Goal: Transaction & Acquisition: Subscribe to service/newsletter

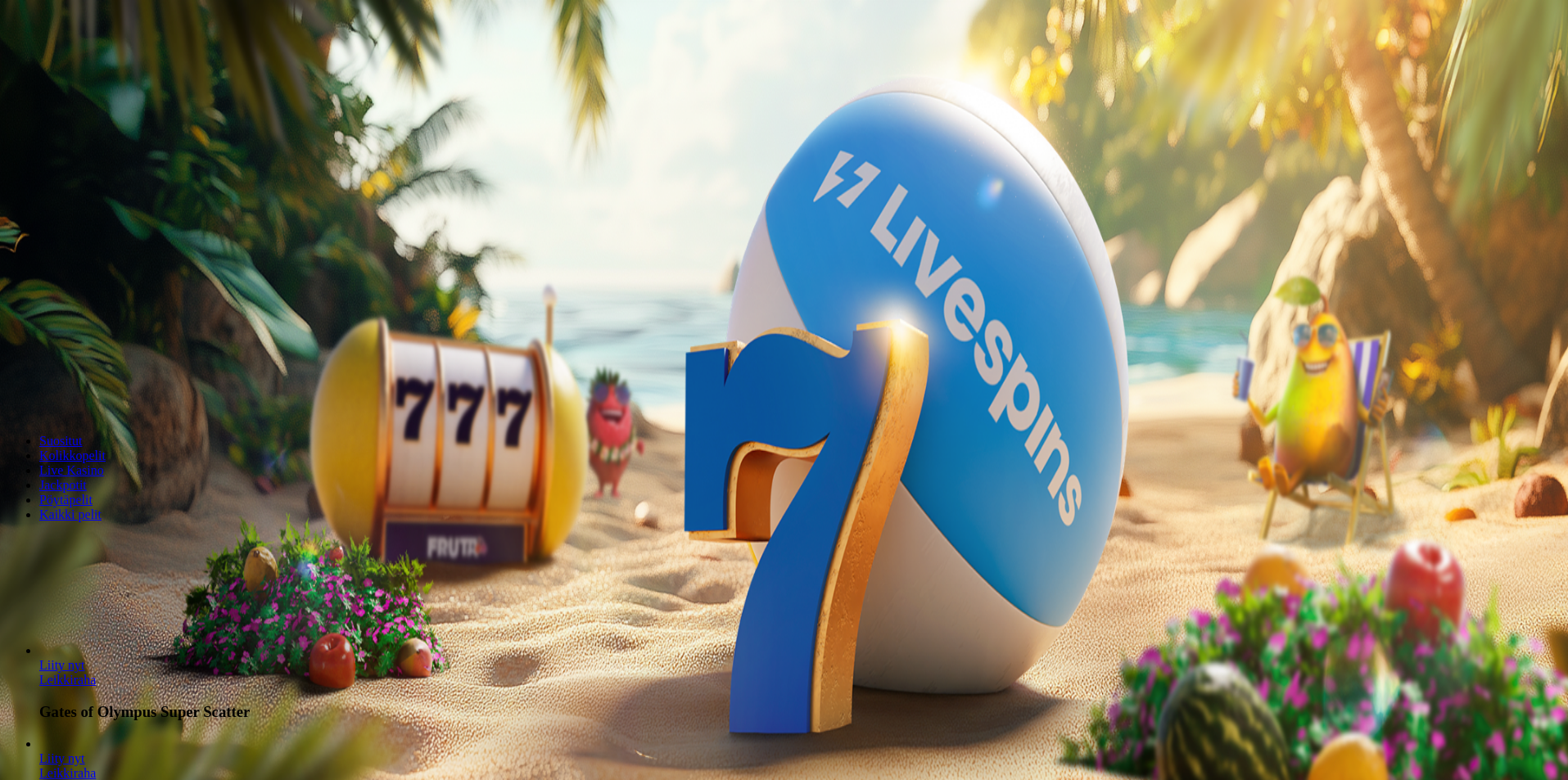
click at [13, 386] on span "minus icon" at bounding box center [13, 386] width 0 height 0
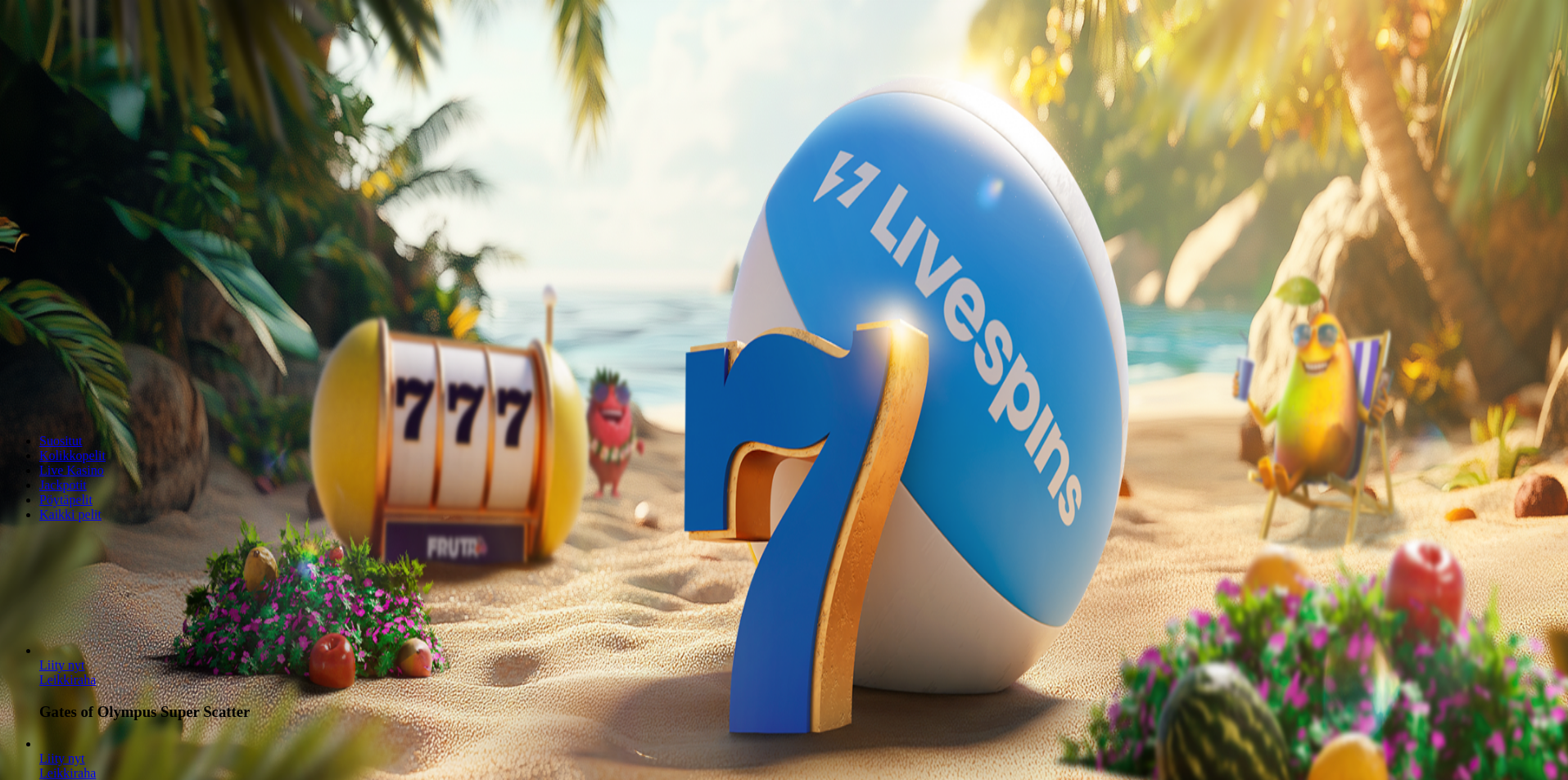
click at [13, 386] on span "minus icon" at bounding box center [13, 386] width 0 height 0
type input "**"
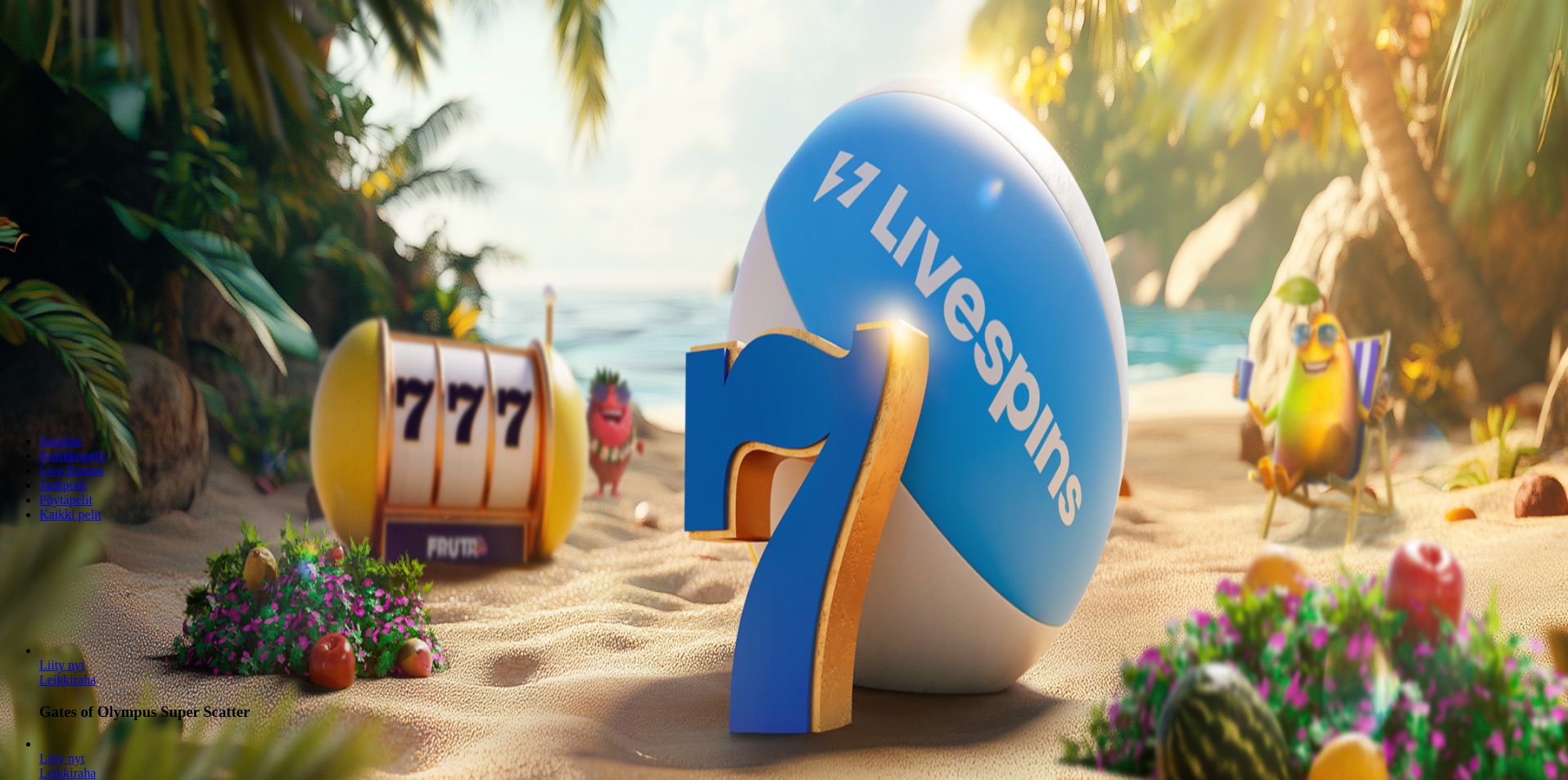
click at [94, 124] on span "Tarjoukset" at bounding box center [66, 118] width 55 height 14
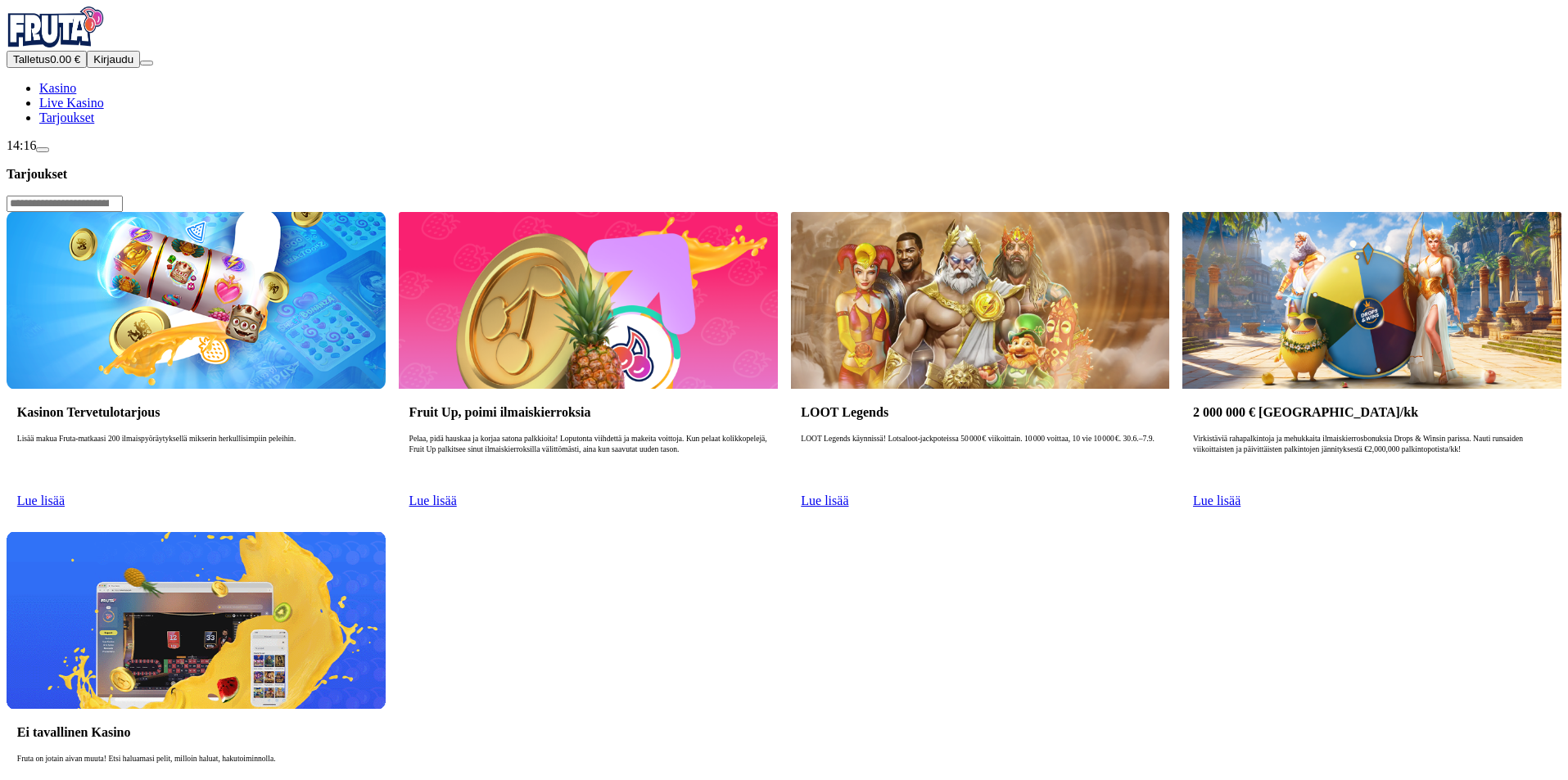
click at [64, 493] on link "Lue lisää" at bounding box center [41, 500] width 47 height 14
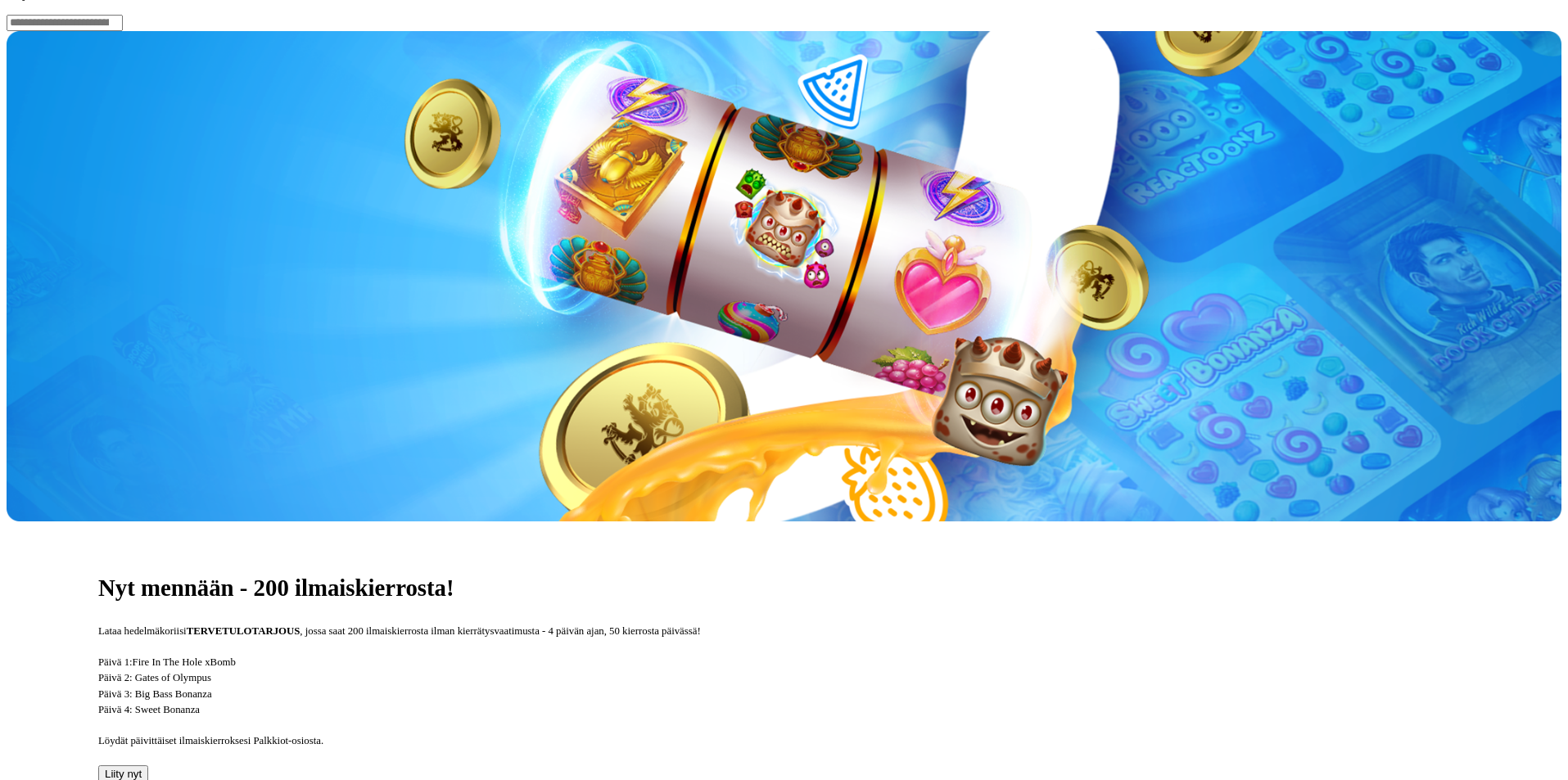
scroll to position [245, 0]
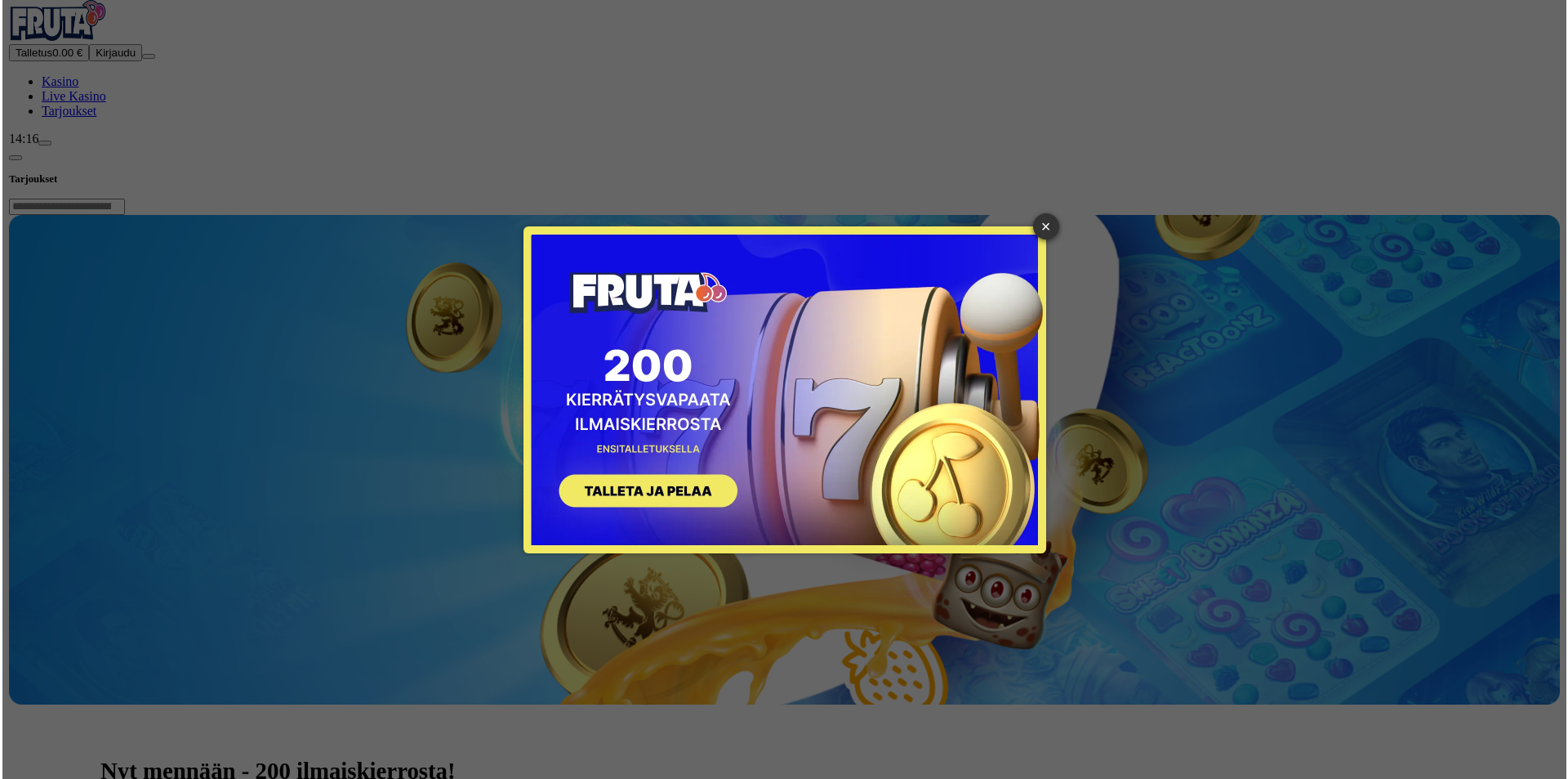
scroll to position [0, 0]
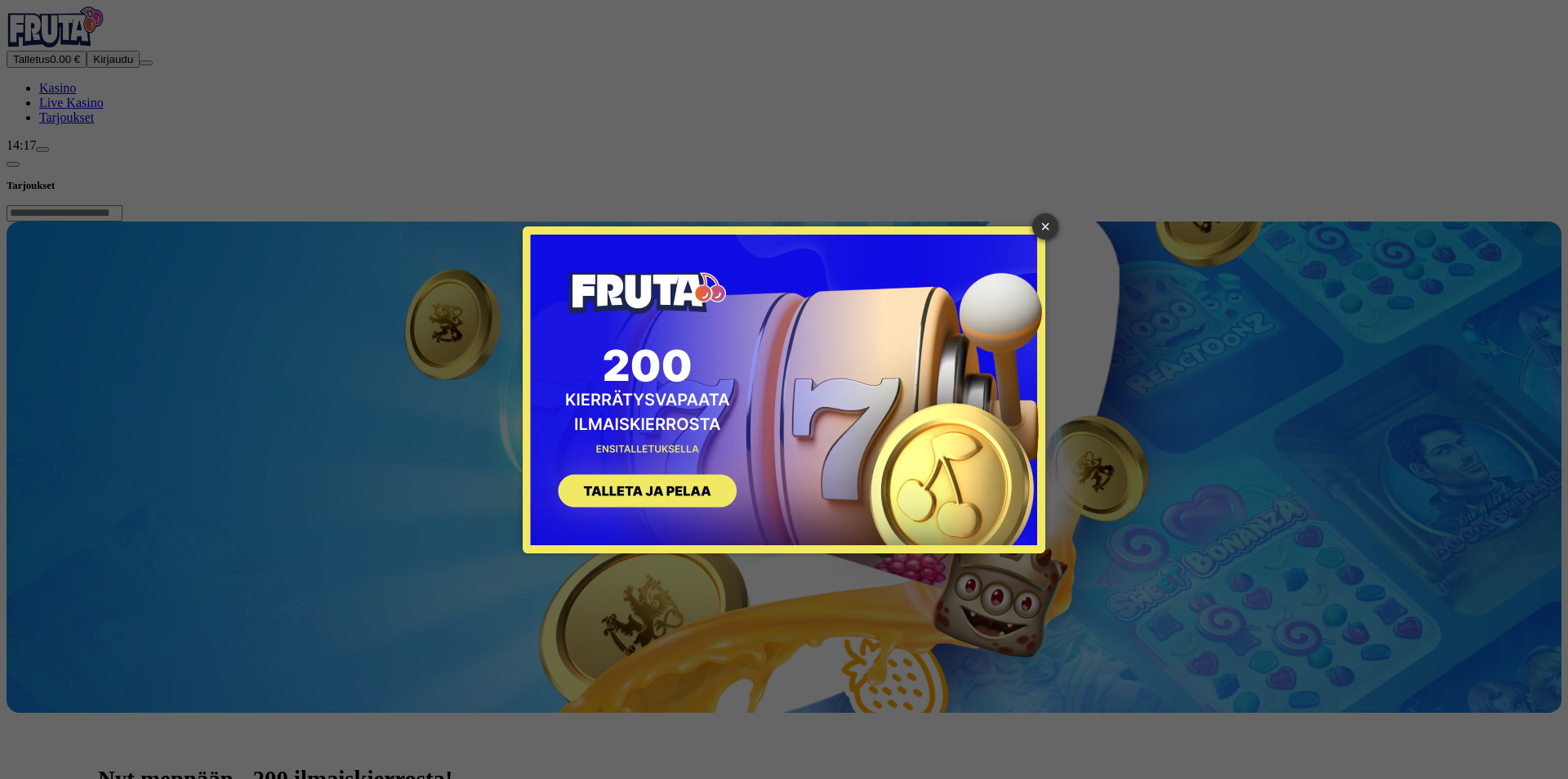
click at [1052, 214] on div "× SIGN UP" at bounding box center [784, 390] width 1544 height 754
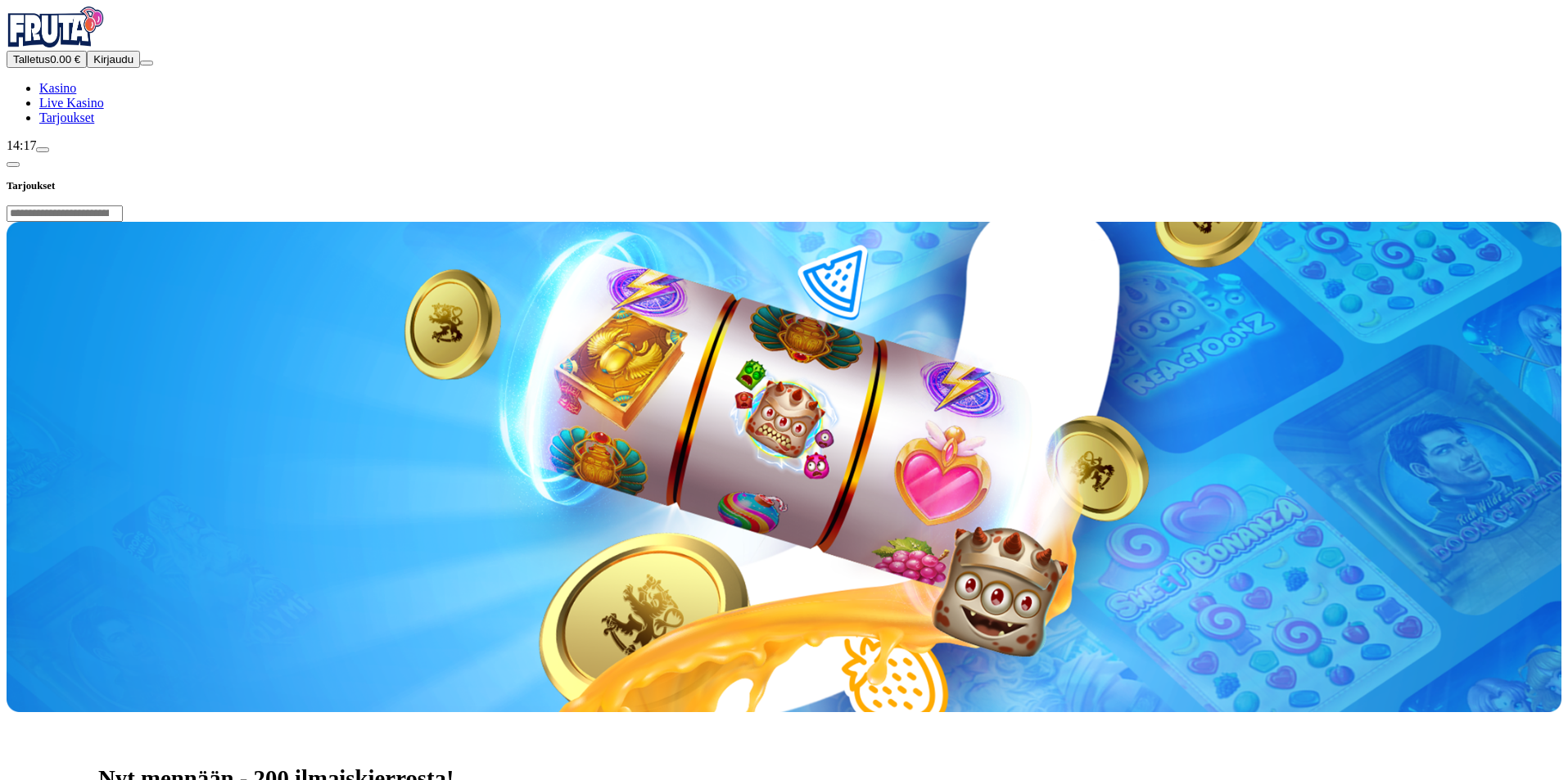
click at [93, 65] on span "Kirjaudu" at bounding box center [113, 59] width 40 height 13
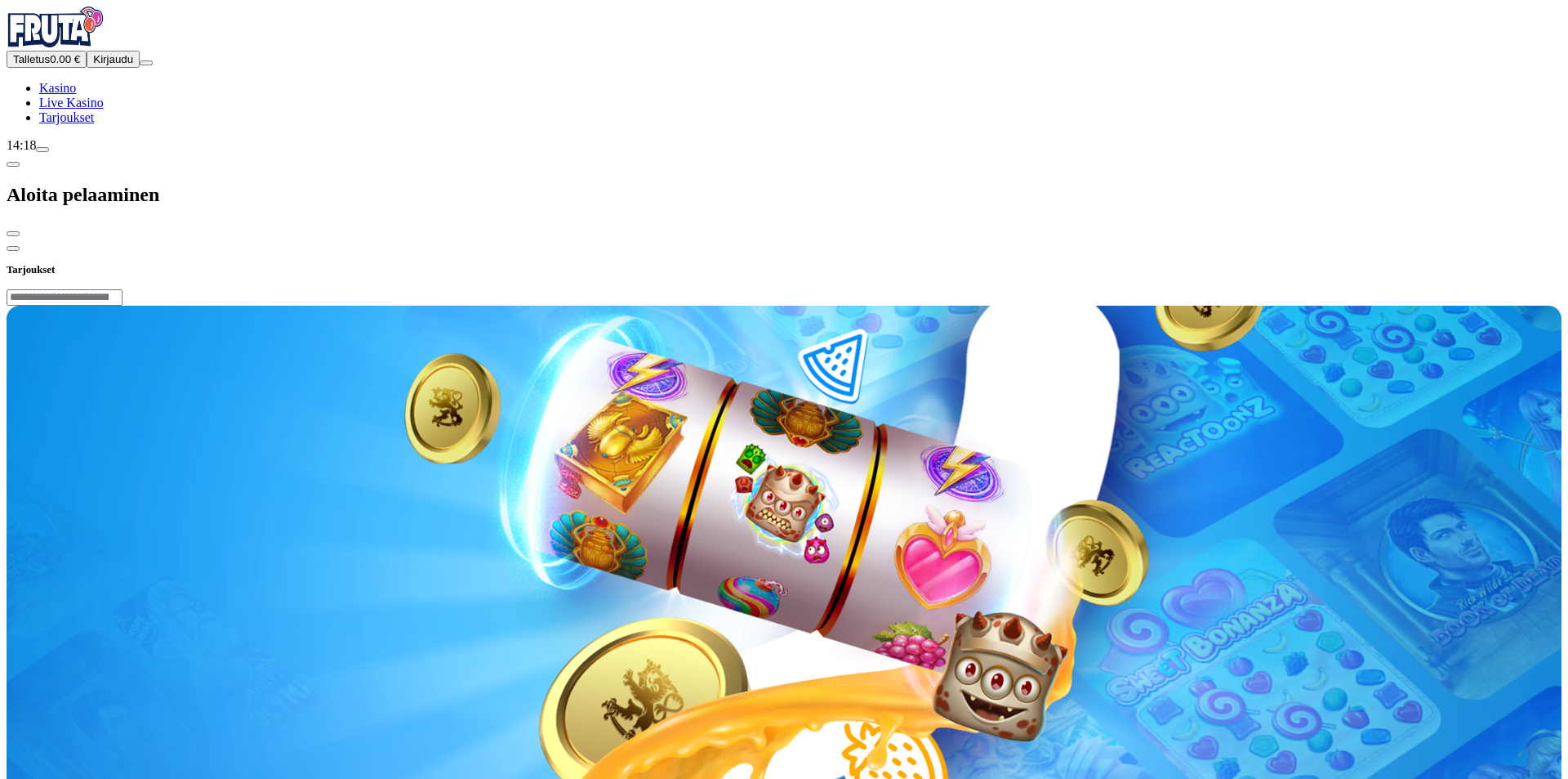
click at [712, 237] on div at bounding box center [784, 237] width 1555 height 0
click at [95, 65] on span "Kirjaudu" at bounding box center [112, 59] width 40 height 13
